Goal: Complete application form

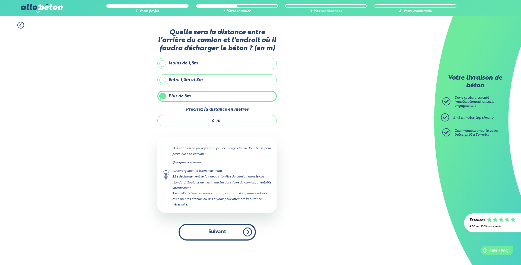
click at [217, 240] on button "Suivant" at bounding box center [217, 232] width 77 height 17
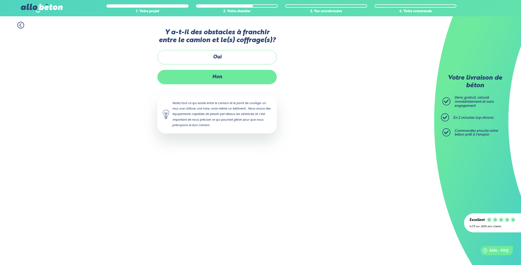
click at [213, 84] on label "Non" at bounding box center [217, 77] width 119 height 14
click at [0, 0] on input "Non" at bounding box center [0, 0] width 0 height 0
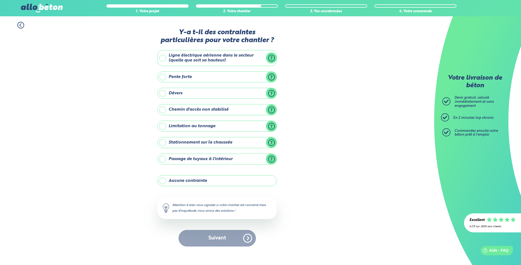
drag, startPoint x: 163, startPoint y: 192, endPoint x: 174, endPoint y: 189, distance: 10.9
click at [163, 186] on label "Aucune contrainte" at bounding box center [217, 180] width 119 height 11
click at [0, 0] on input "Aucune contrainte" at bounding box center [0, 0] width 0 height 0
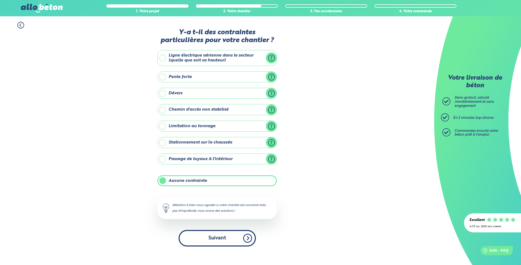
click at [214, 246] on button "Suivant" at bounding box center [217, 238] width 77 height 17
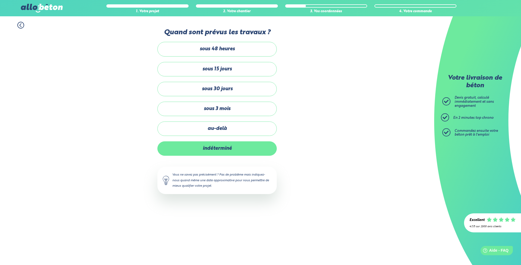
click at [208, 156] on label "indéterminé" at bounding box center [217, 148] width 119 height 14
click at [0, 0] on input "indéterminé" at bounding box center [0, 0] width 0 height 0
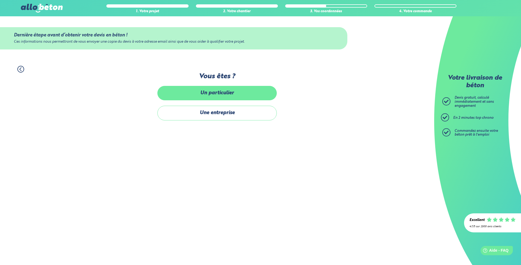
click at [201, 96] on label "Un particulier" at bounding box center [217, 93] width 119 height 14
click at [0, 0] on input "Un particulier" at bounding box center [0, 0] width 0 height 0
